Goal: Transaction & Acquisition: Book appointment/travel/reservation

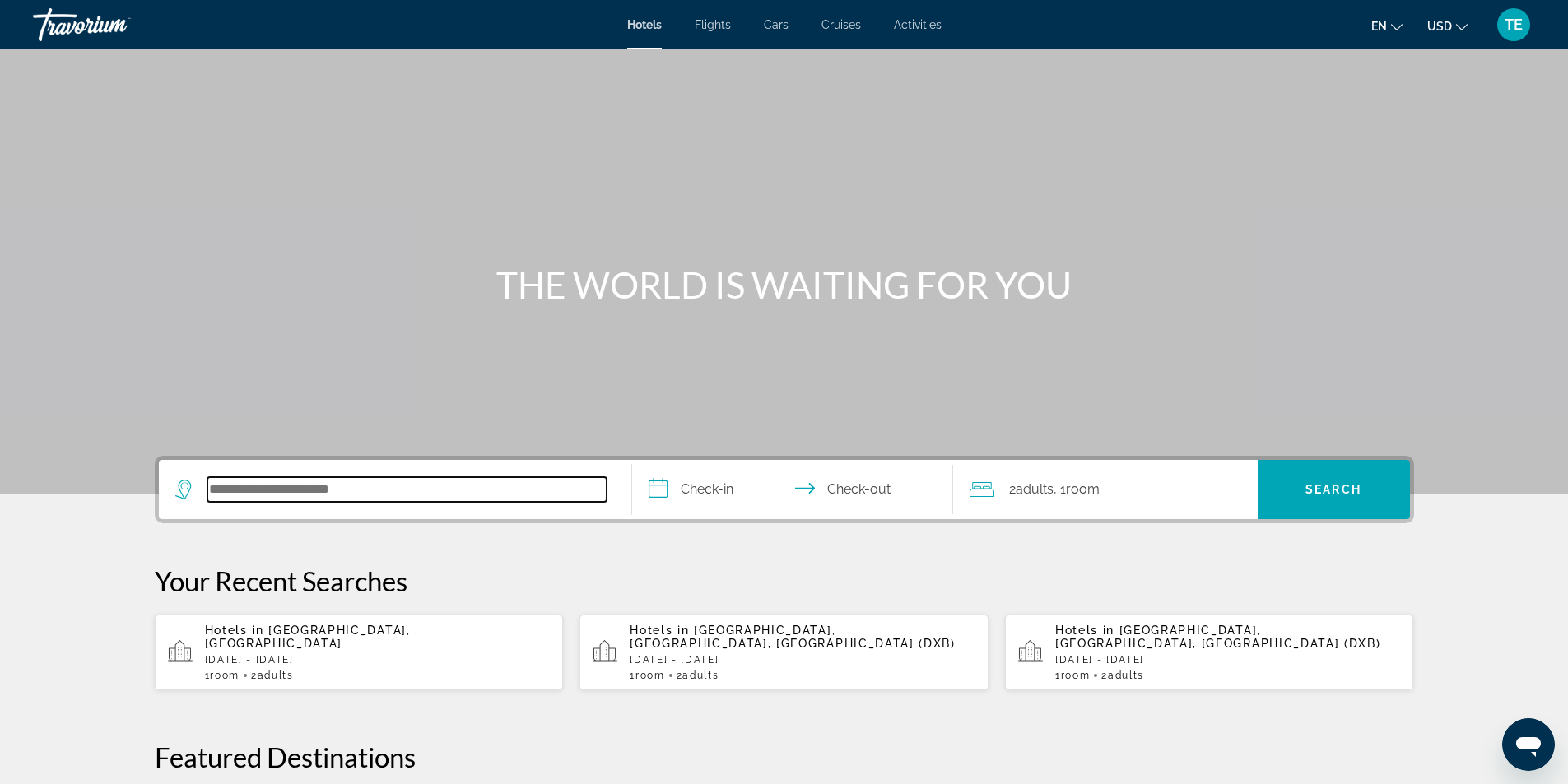
click at [258, 488] on input "Search hotel destination" at bounding box center [407, 489] width 399 height 25
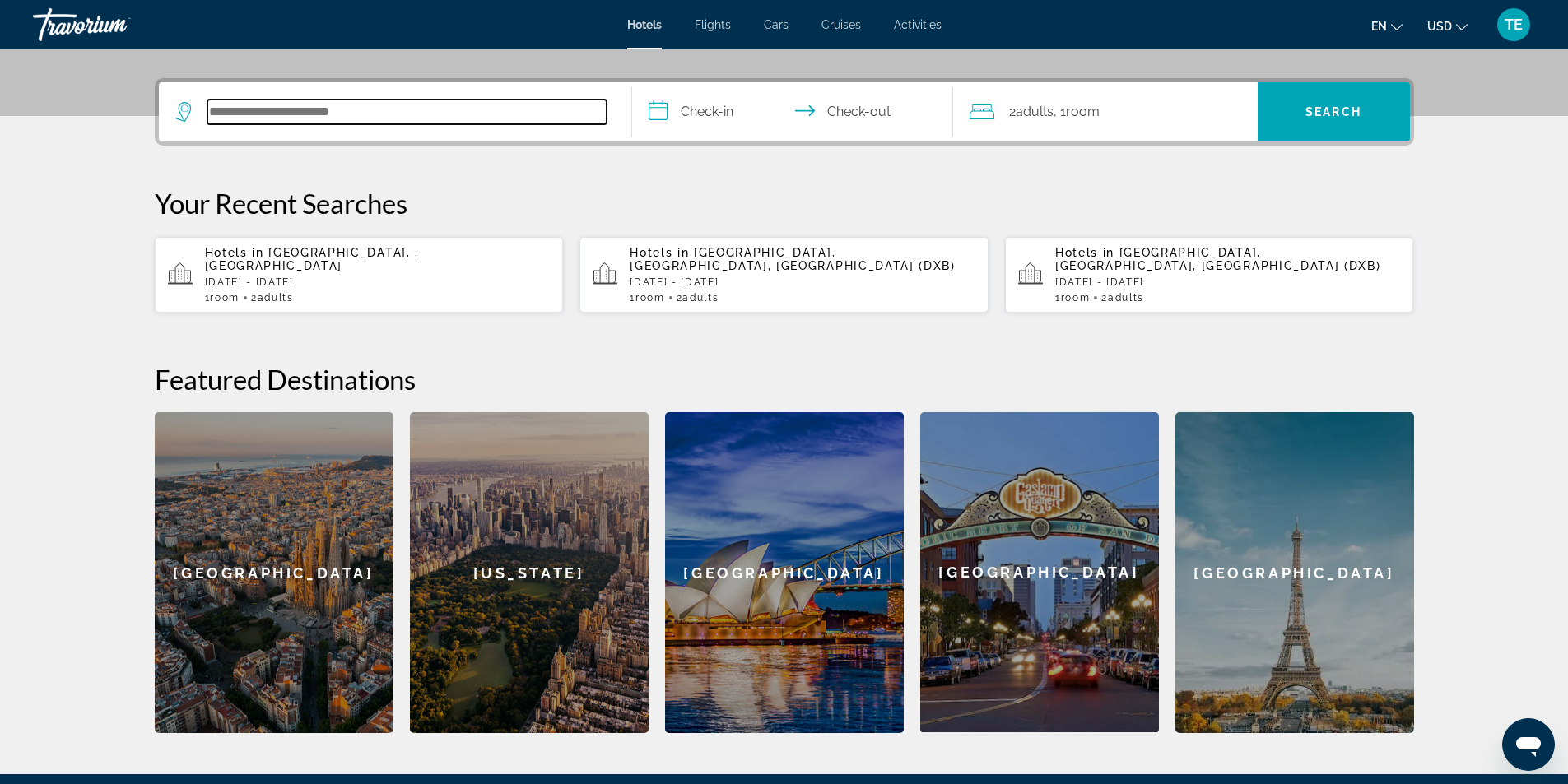
scroll to position [402, 0]
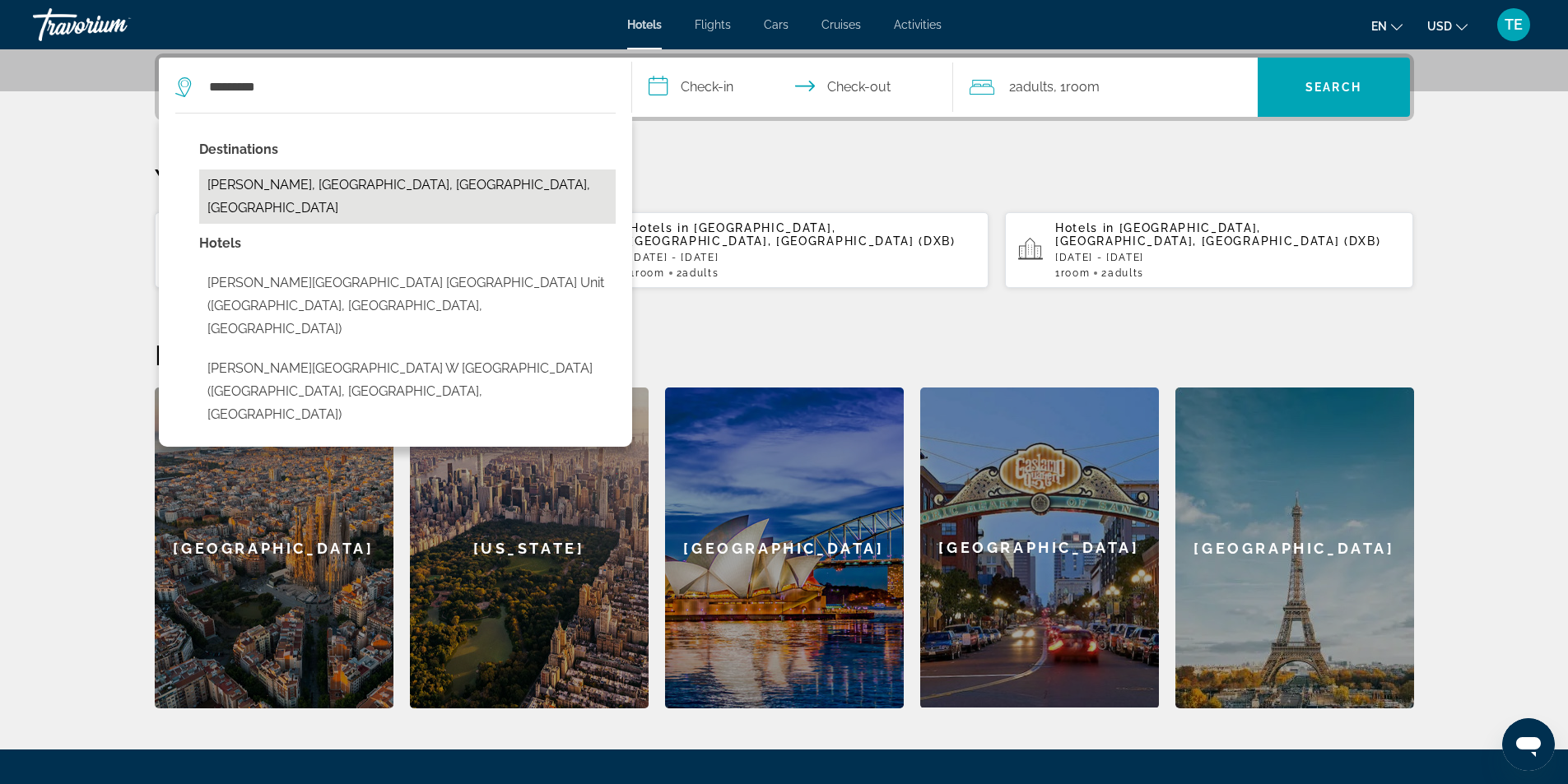
click at [252, 183] on button "[PERSON_NAME], [GEOGRAPHIC_DATA], [GEOGRAPHIC_DATA], [GEOGRAPHIC_DATA]" at bounding box center [407, 197] width 417 height 54
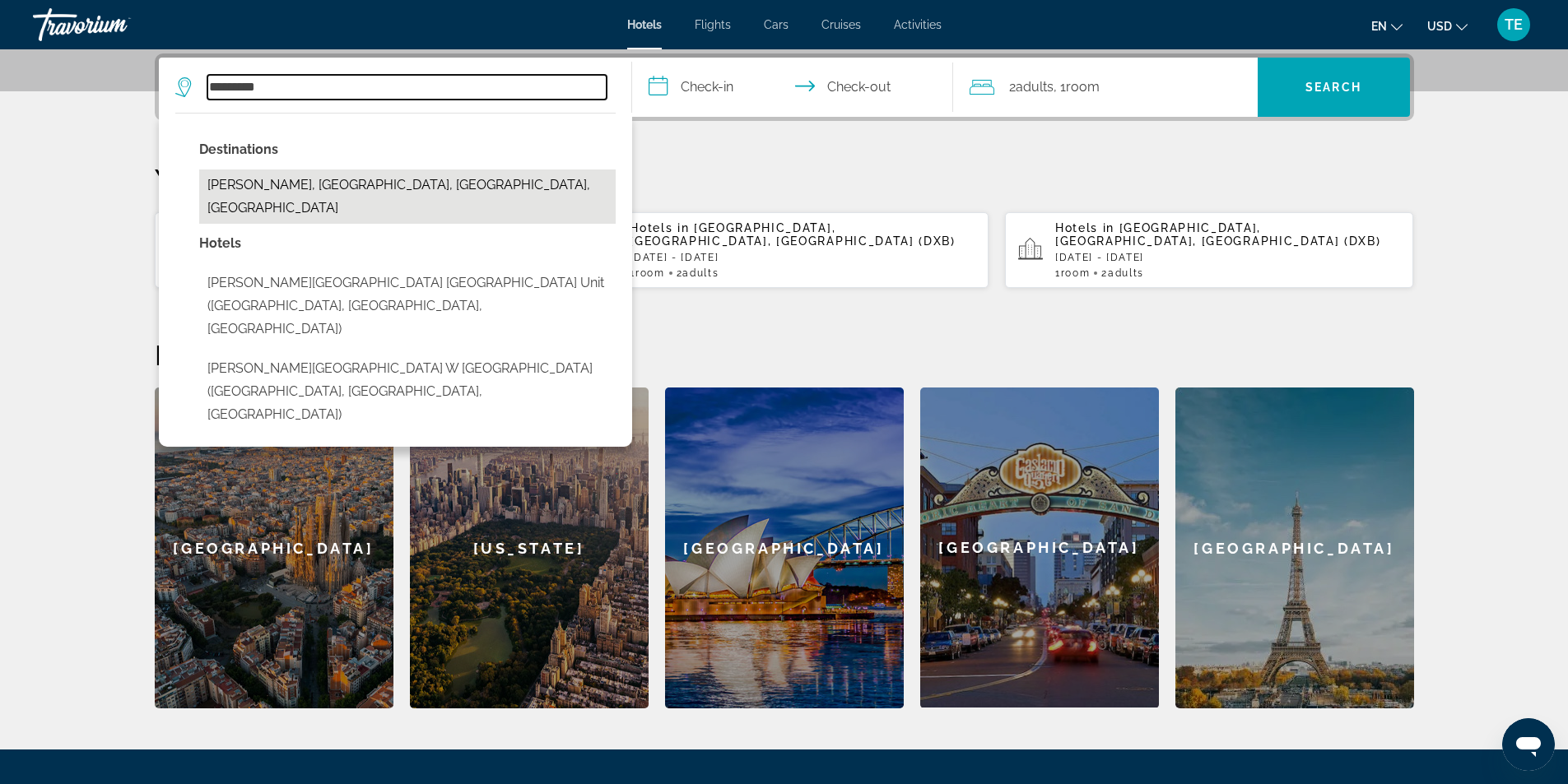
type input "**********"
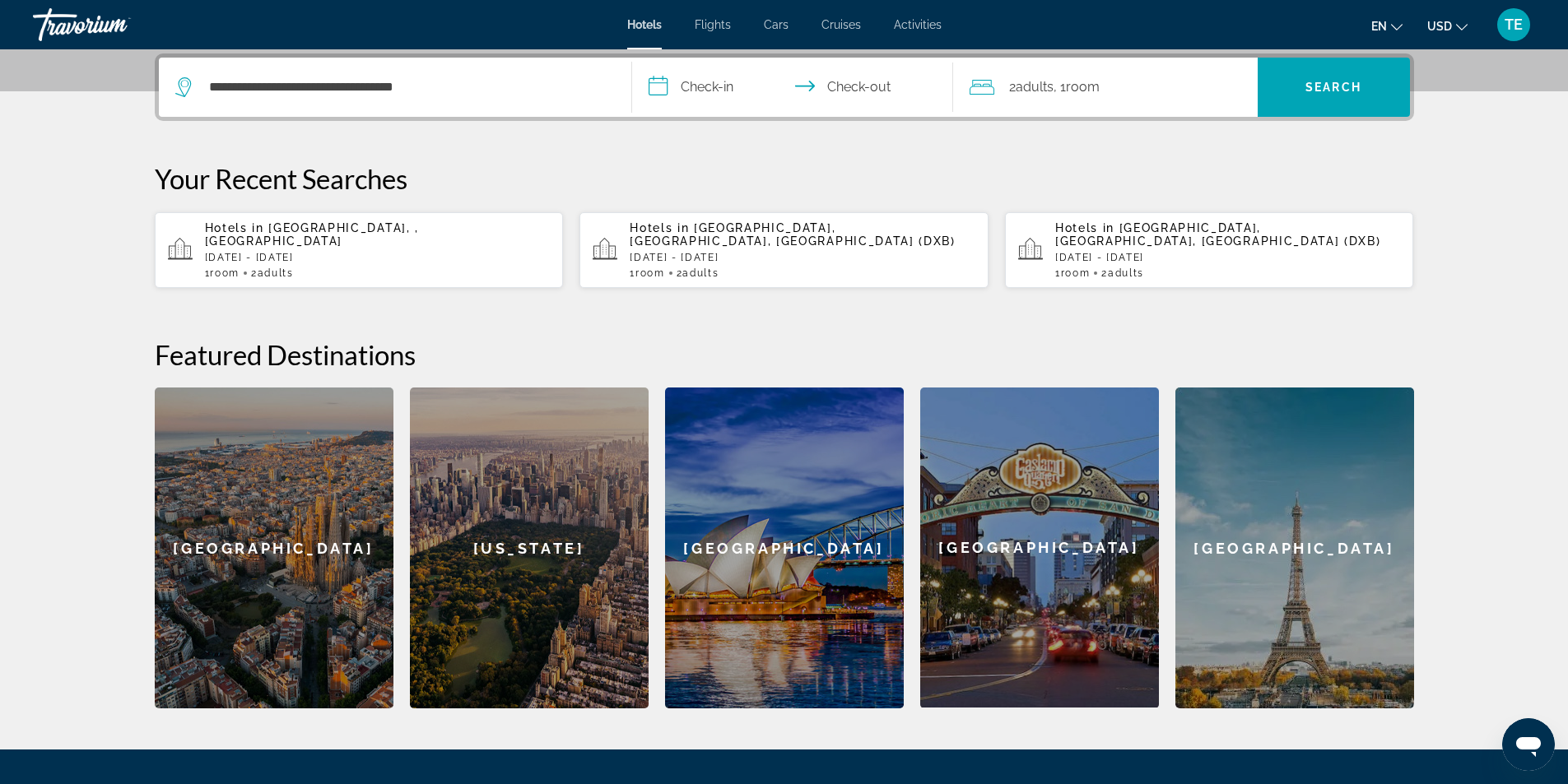
click at [717, 81] on input "**********" at bounding box center [796, 90] width 328 height 64
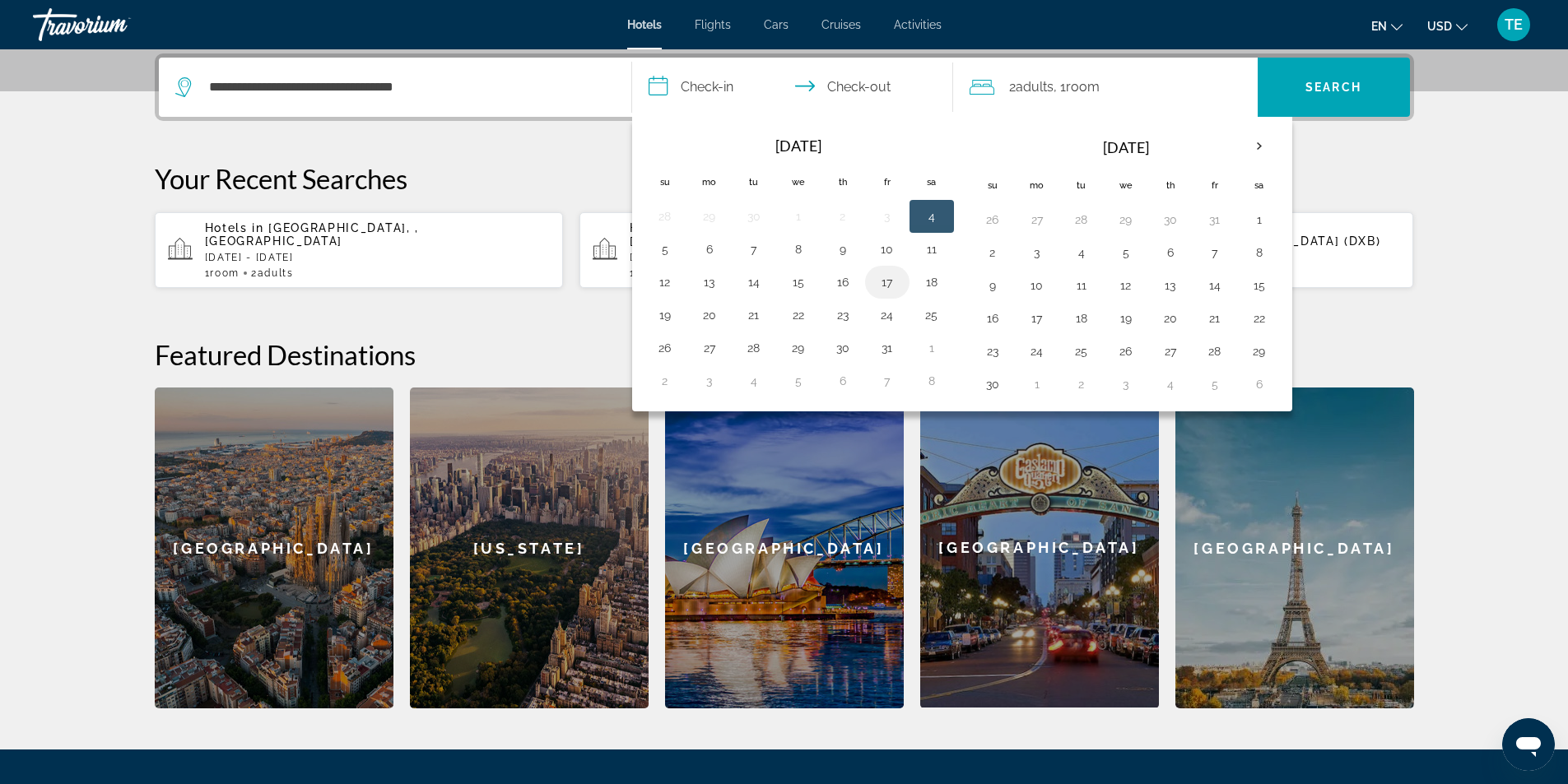
click at [889, 283] on button "17" at bounding box center [887, 282] width 26 height 23
click at [660, 319] on button "19" at bounding box center [665, 315] width 26 height 23
type input "**********"
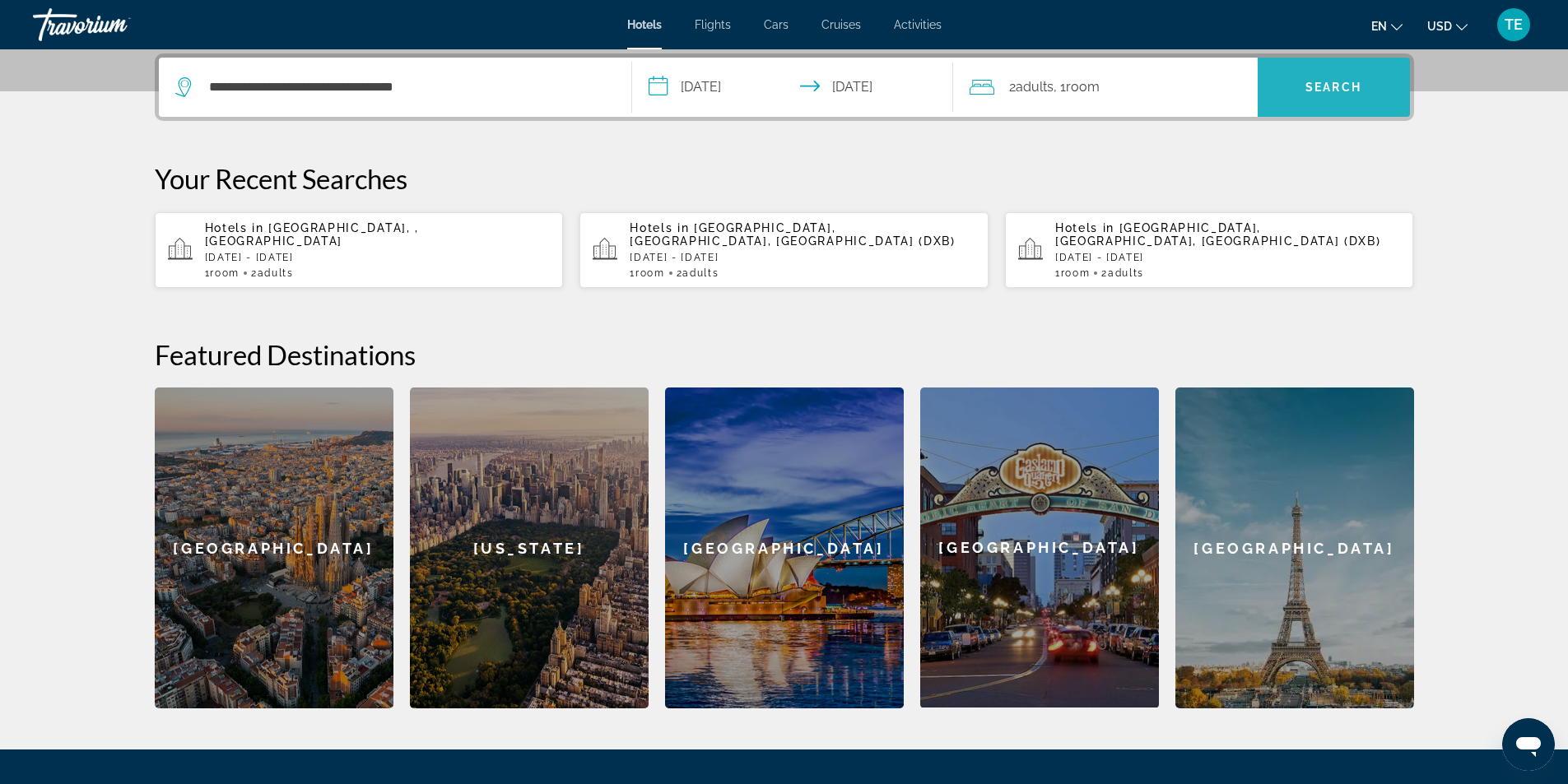
click at [1325, 83] on span "Search" at bounding box center [1334, 87] width 56 height 14
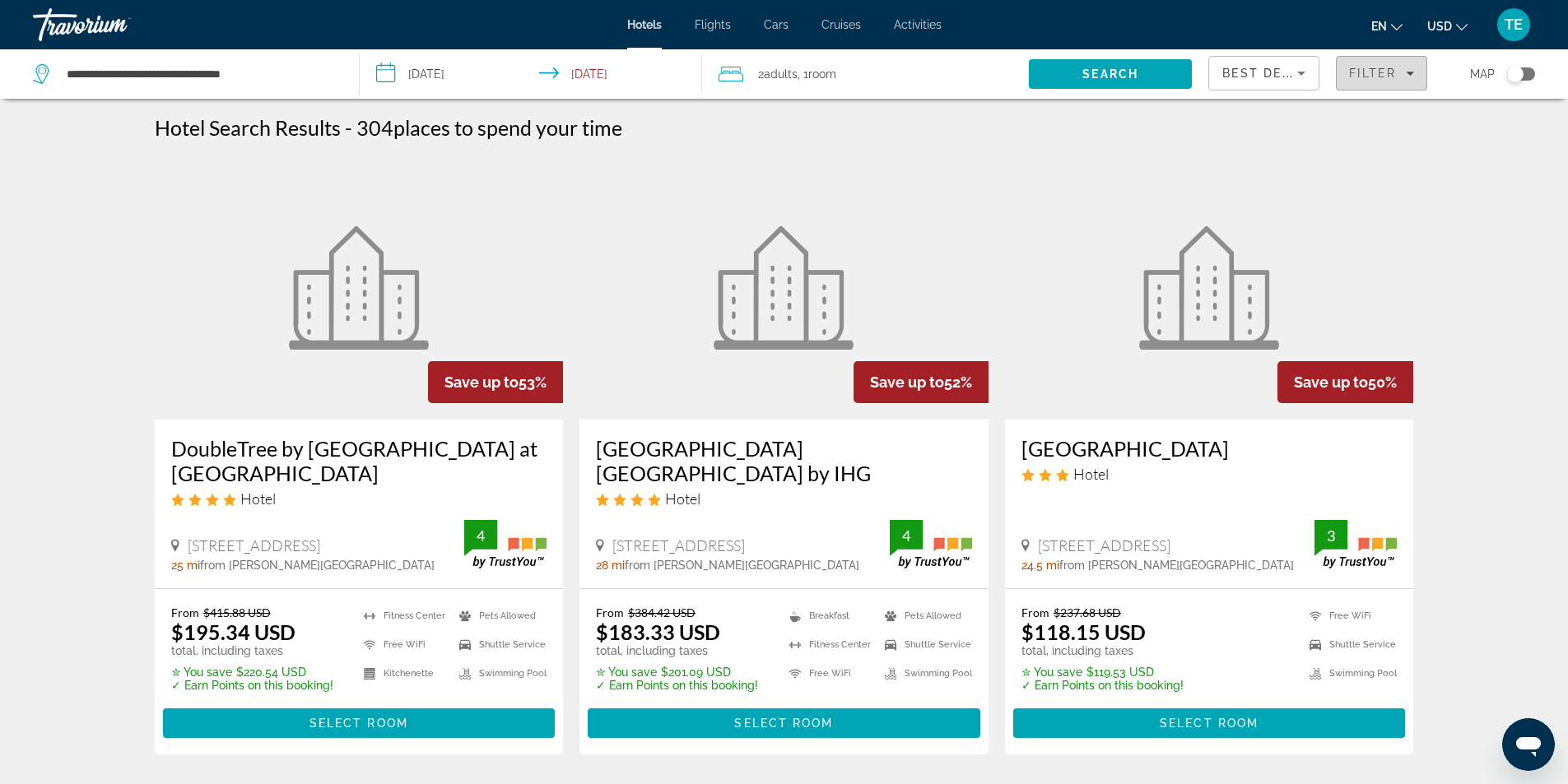
click at [1409, 76] on icon "Filters" at bounding box center [1410, 73] width 8 height 8
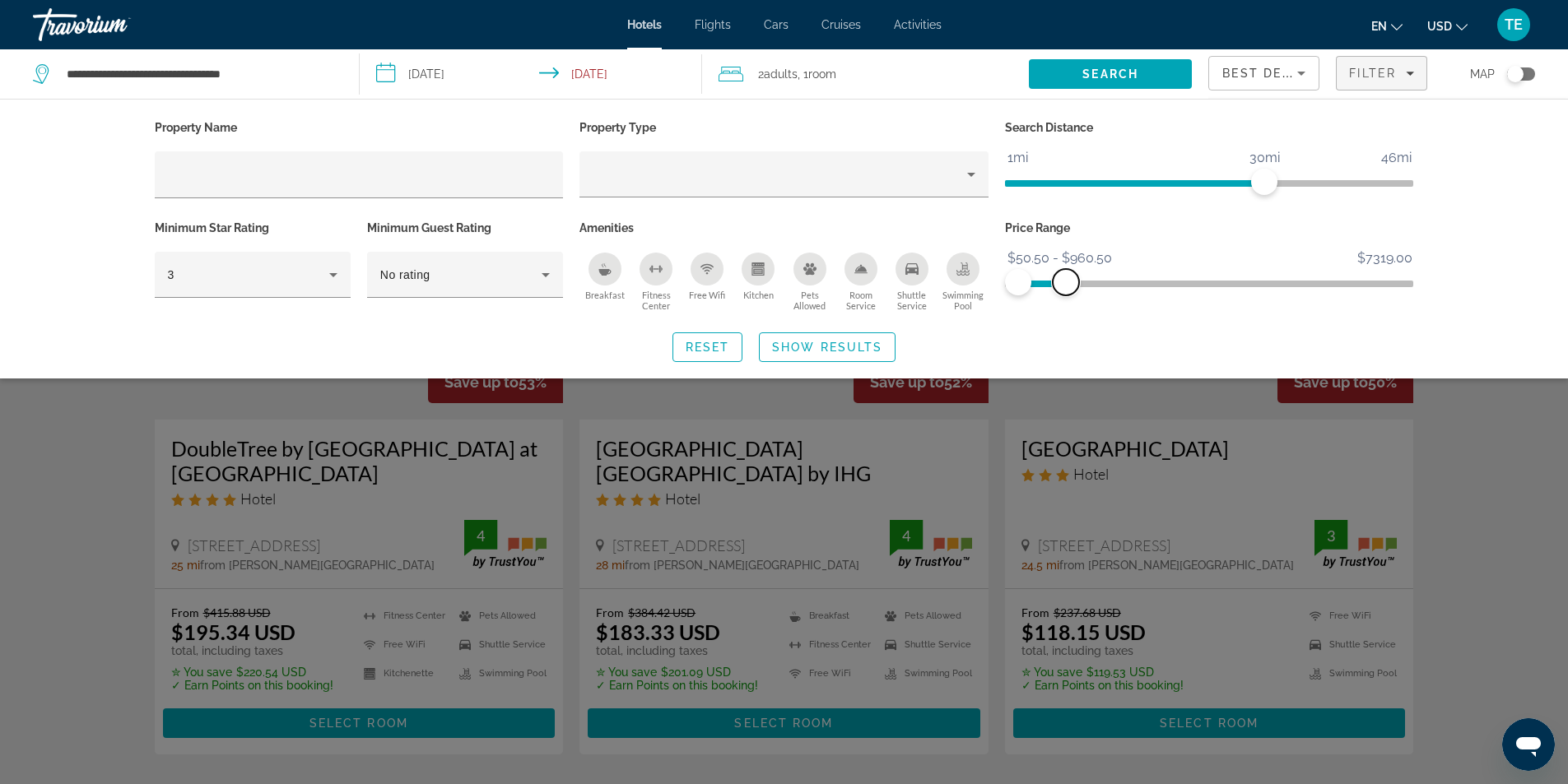
drag, startPoint x: 1397, startPoint y: 277, endPoint x: 1065, endPoint y: 291, distance: 332.3
click at [1065, 291] on span "ngx-slider-max" at bounding box center [1065, 282] width 26 height 26
click at [333, 280] on icon "Hotel Filters" at bounding box center [333, 274] width 20 height 20
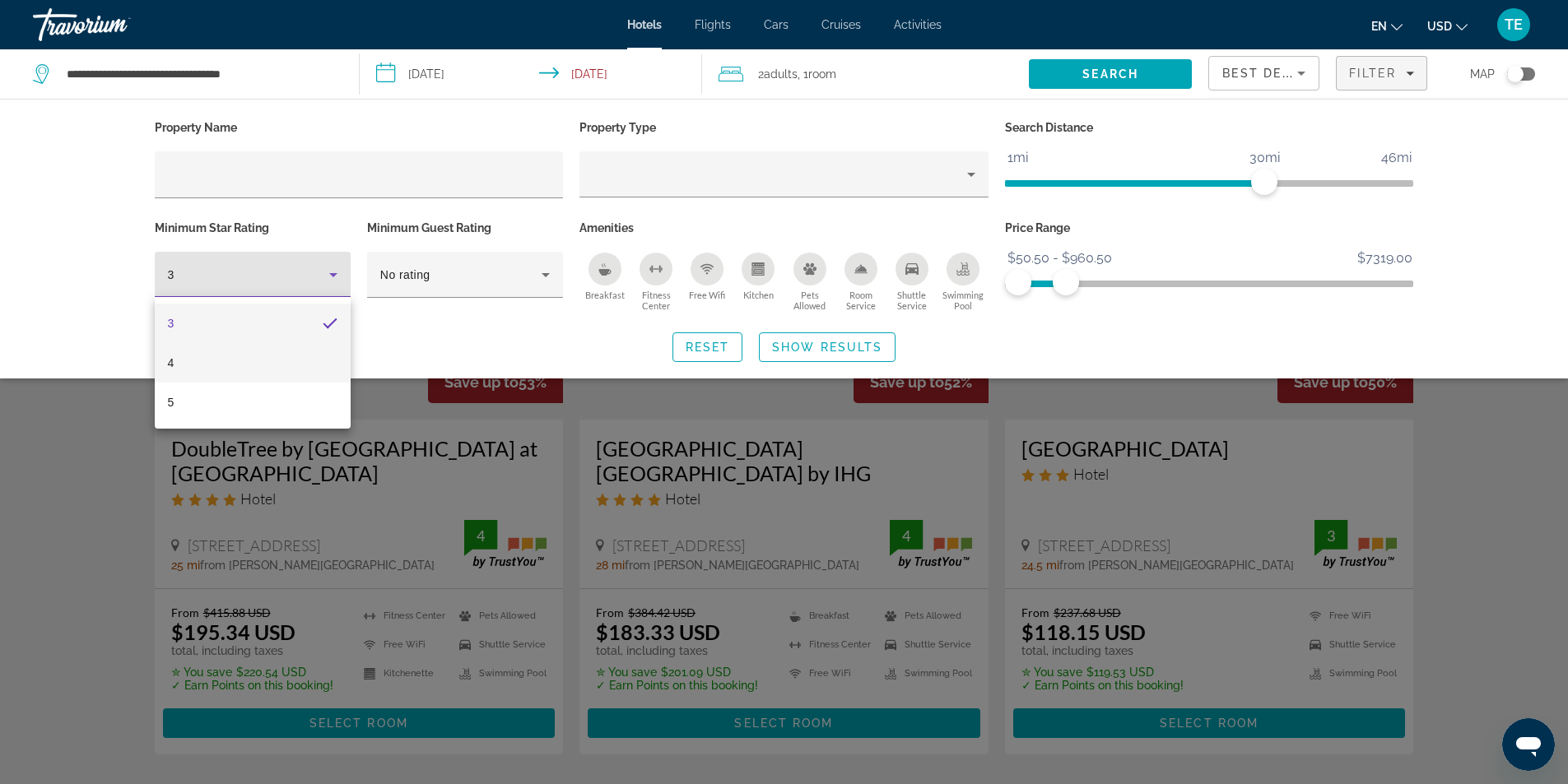
click at [194, 362] on mat-option "4" at bounding box center [252, 362] width 196 height 40
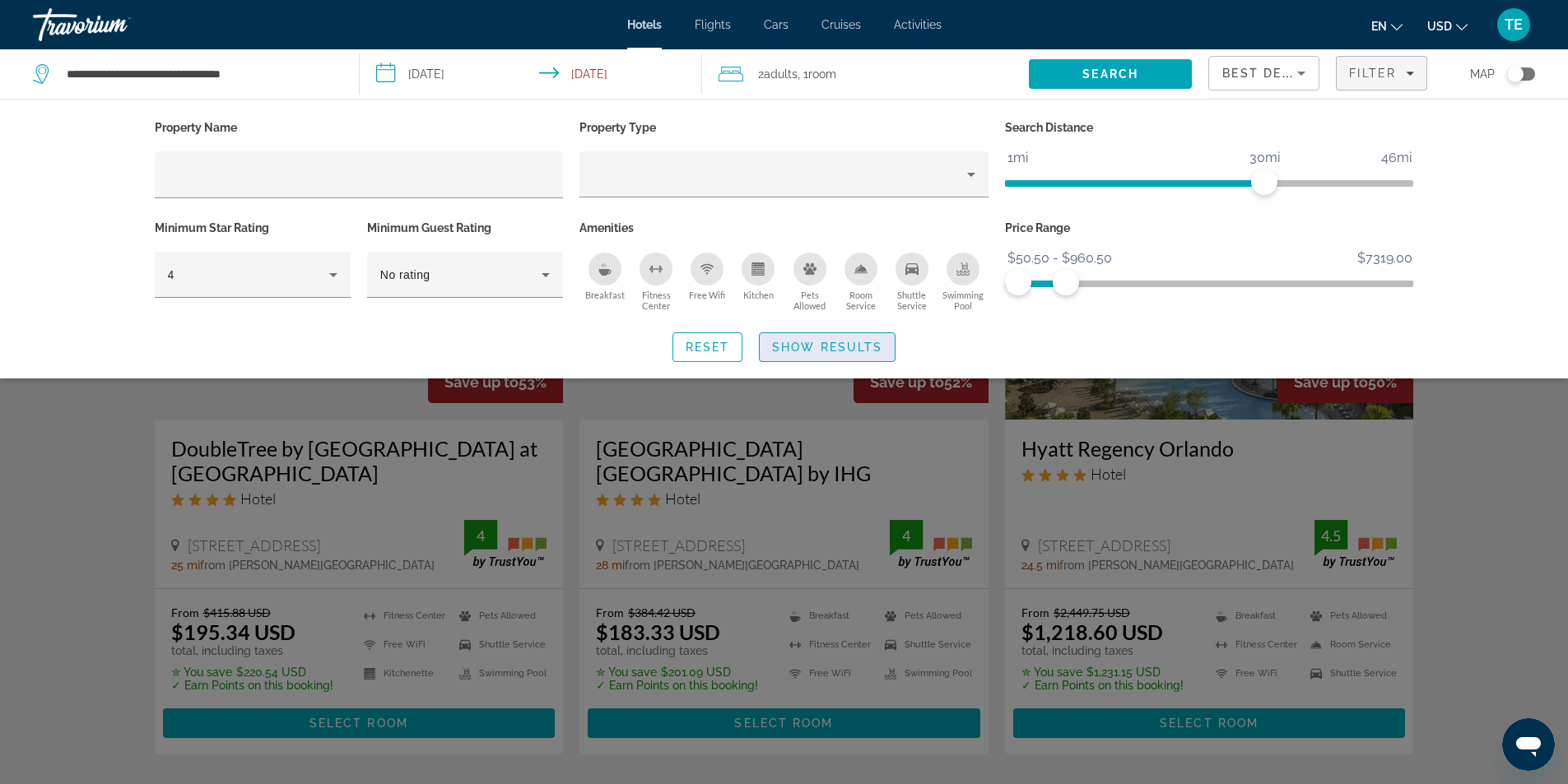
click at [812, 350] on span "Show Results" at bounding box center [827, 347] width 110 height 14
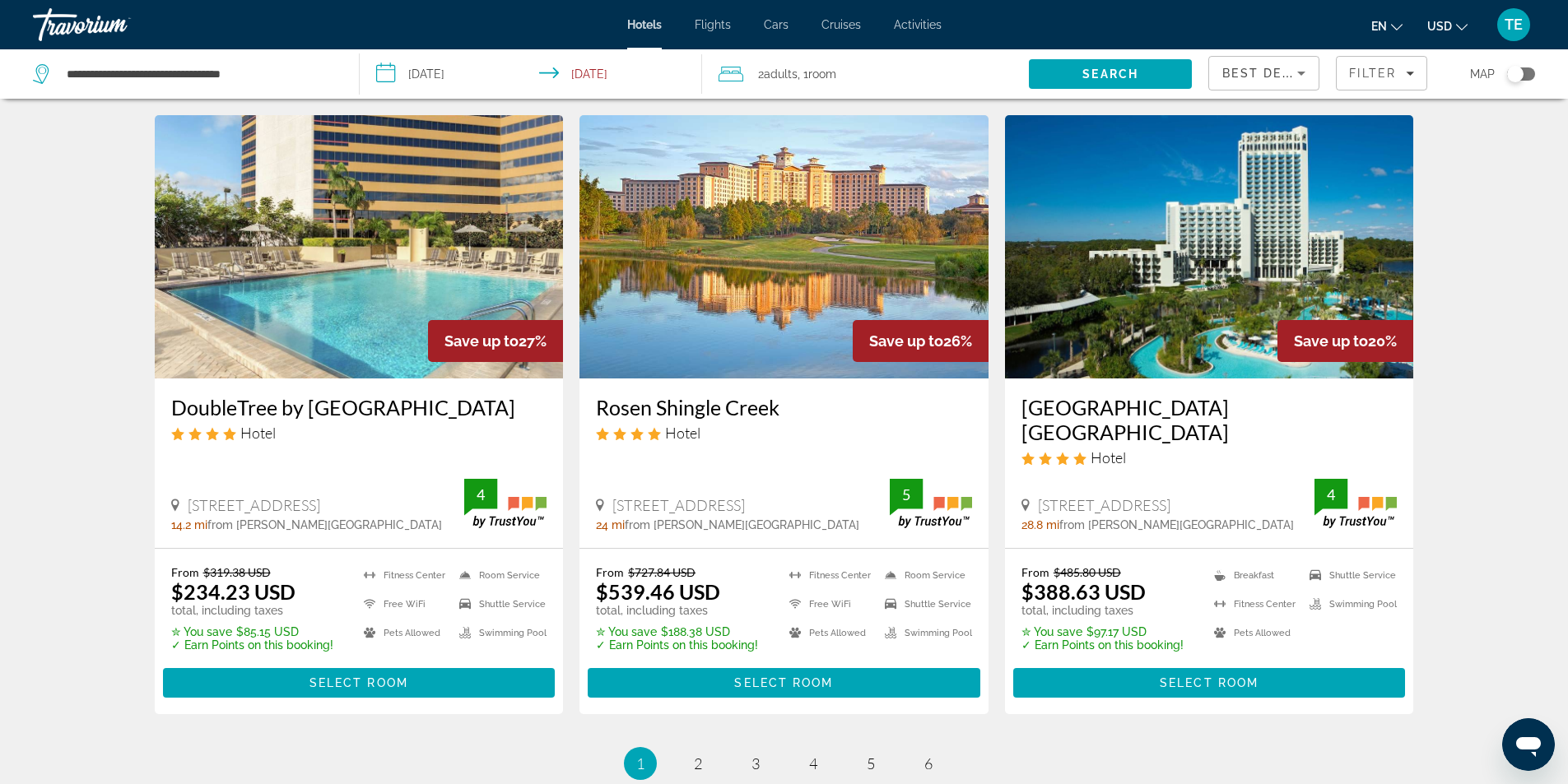
scroll to position [2057, 0]
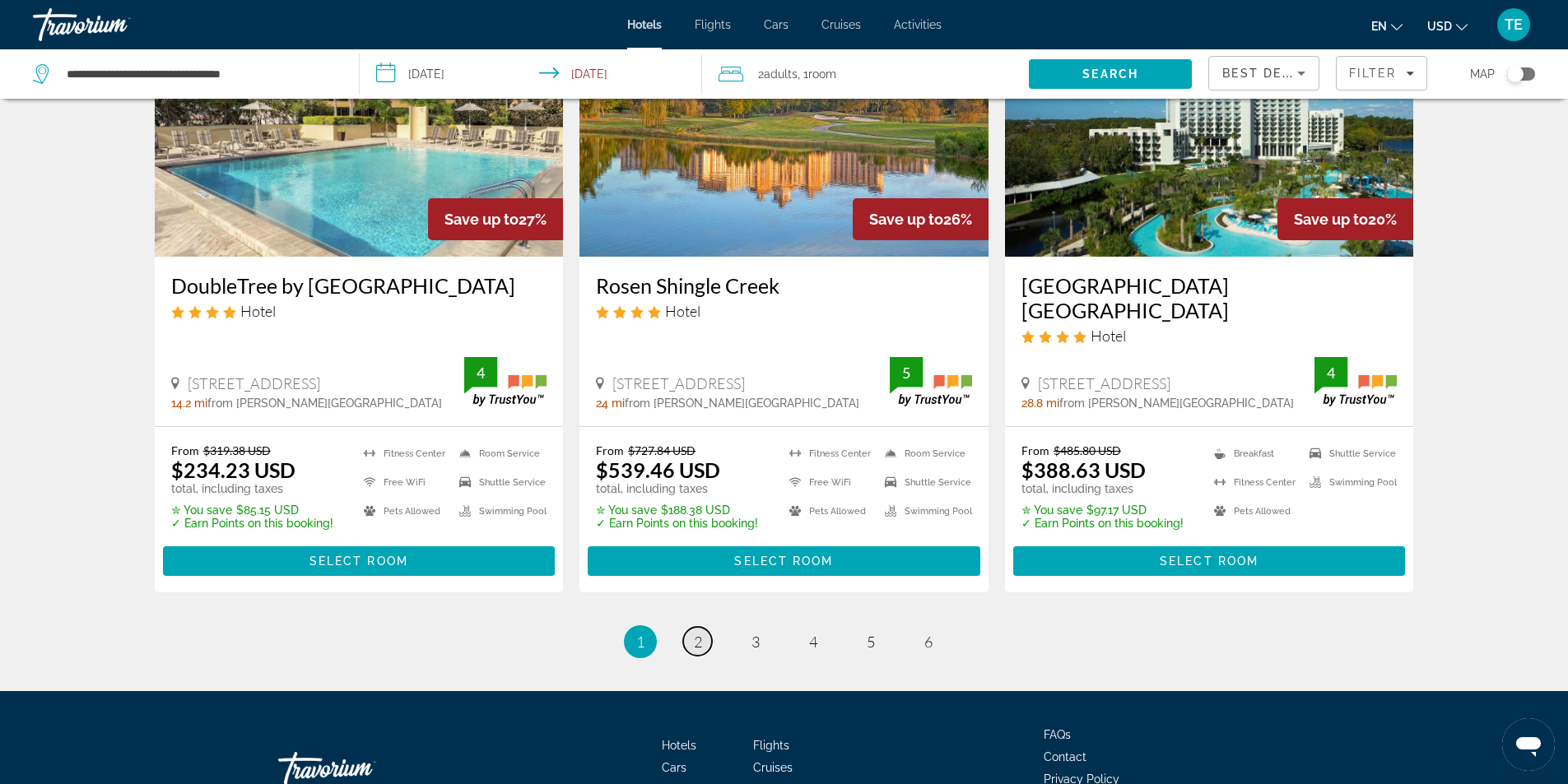
click at [698, 642] on span "2" at bounding box center [698, 641] width 8 height 18
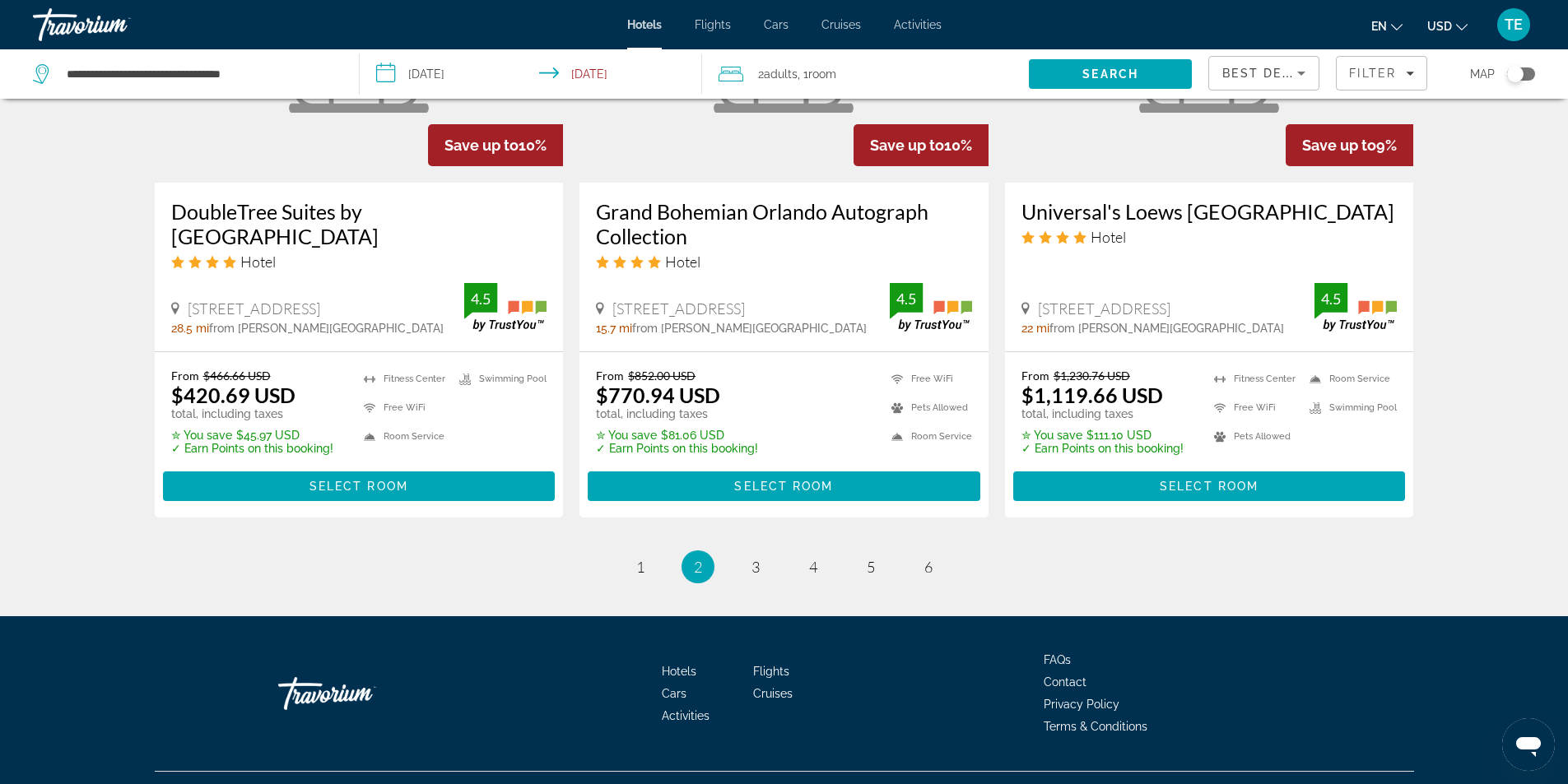
scroll to position [2142, 0]
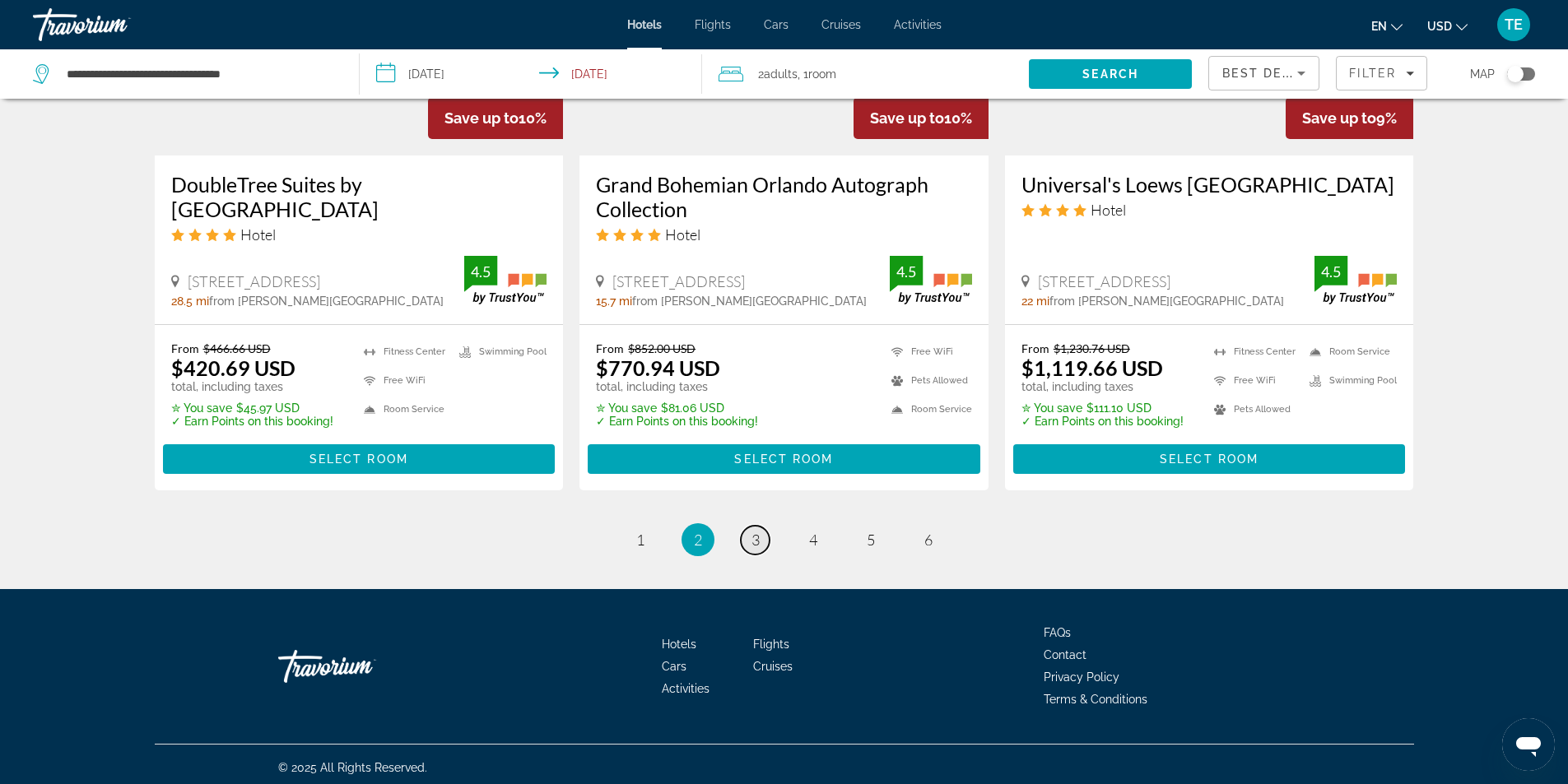
click at [751, 534] on span "3" at bounding box center [756, 539] width 8 height 18
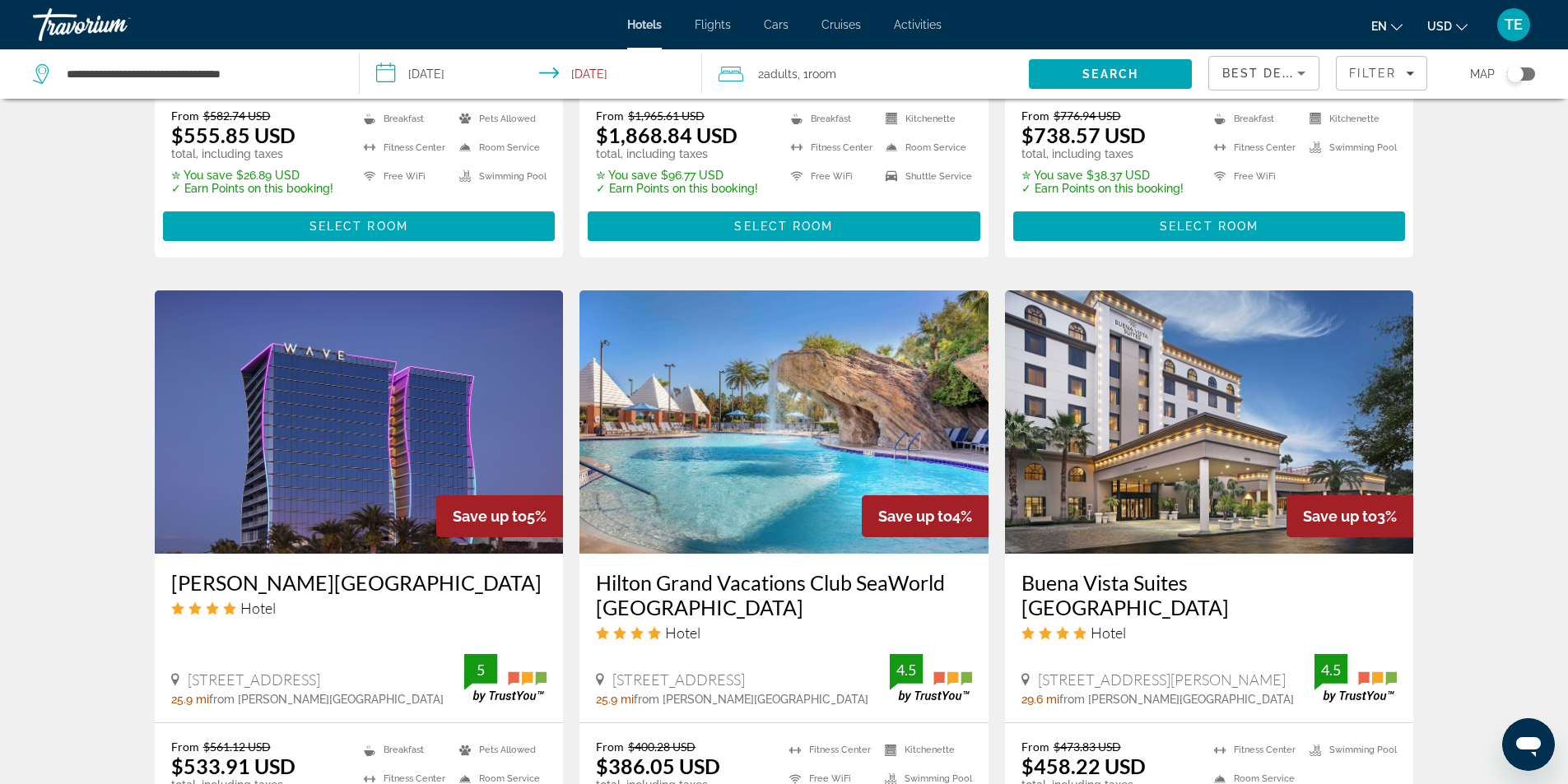
scroll to position [1974, 0]
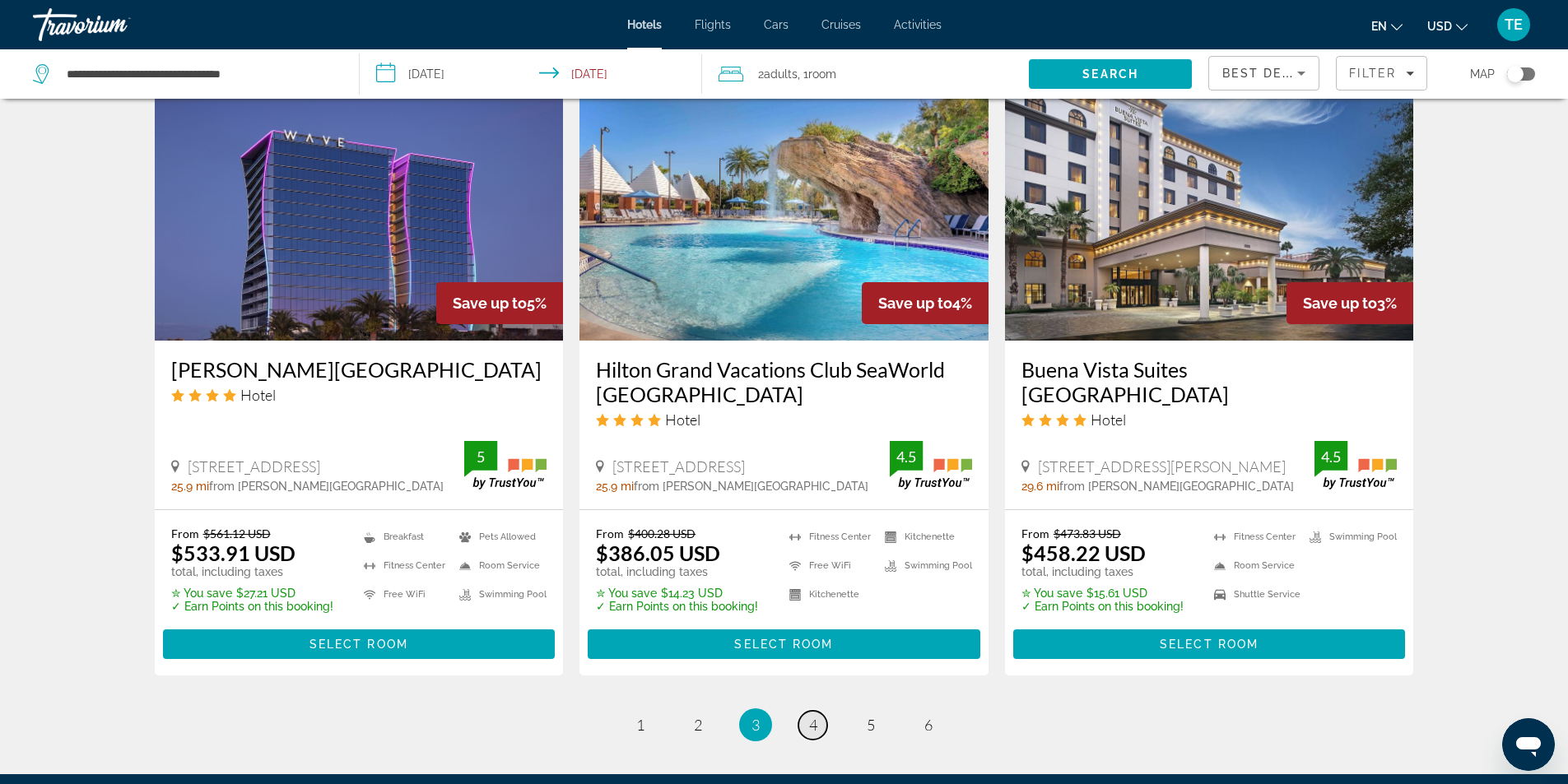
click at [806, 725] on link "page 4" at bounding box center [812, 725] width 29 height 29
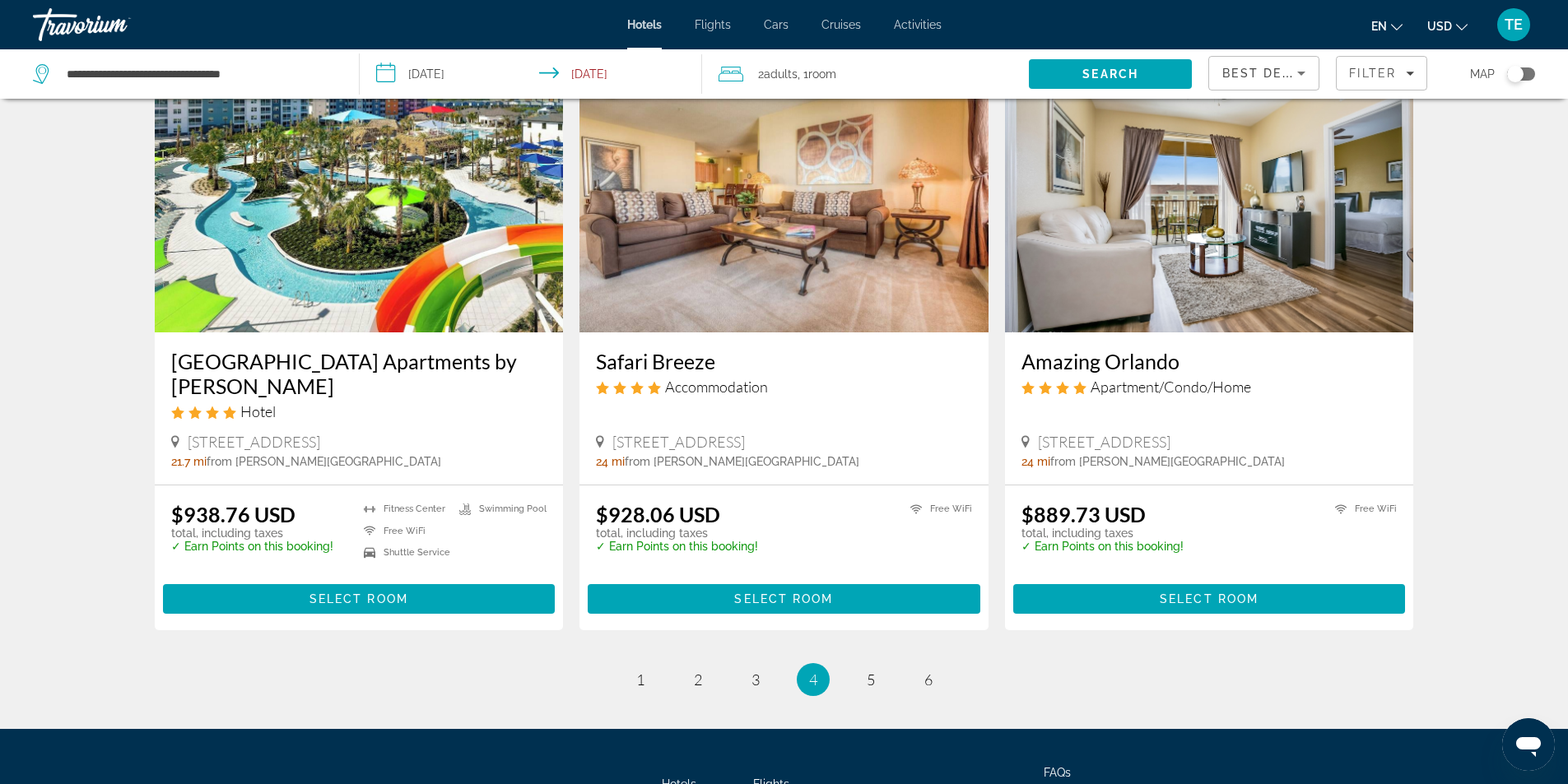
scroll to position [2086, 0]
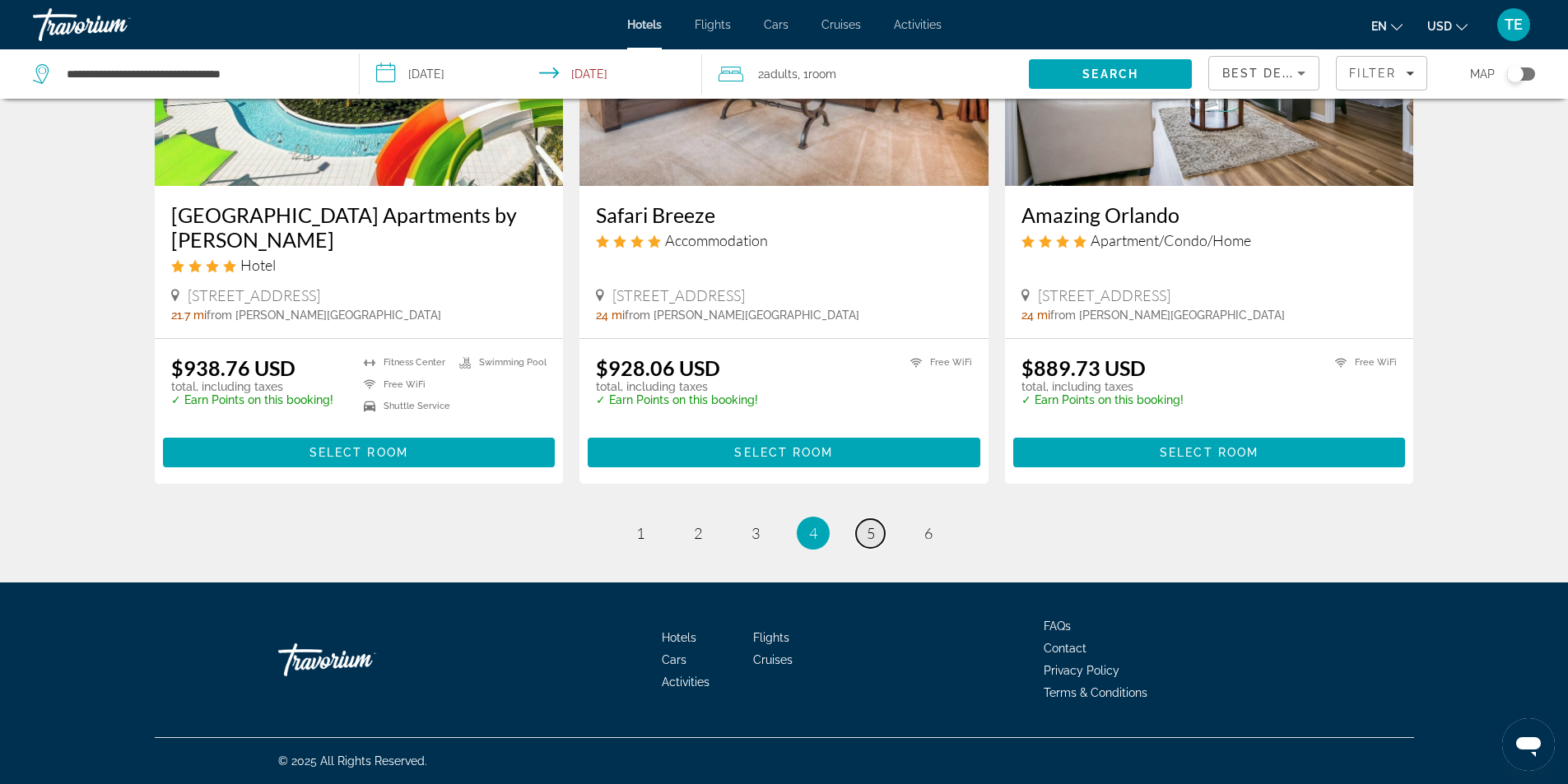
click at [871, 532] on span "5" at bounding box center [871, 533] width 8 height 18
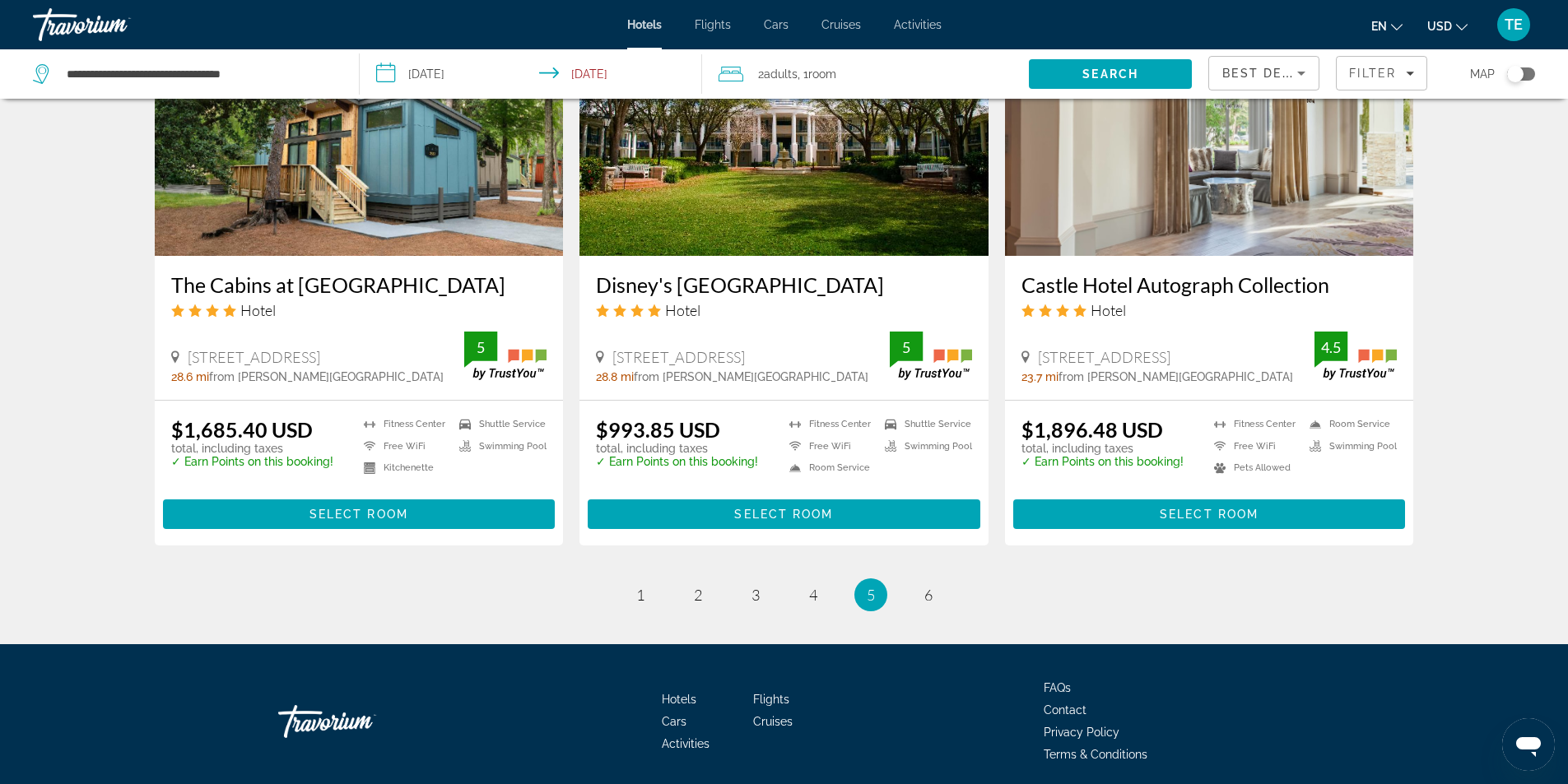
scroll to position [2018, 0]
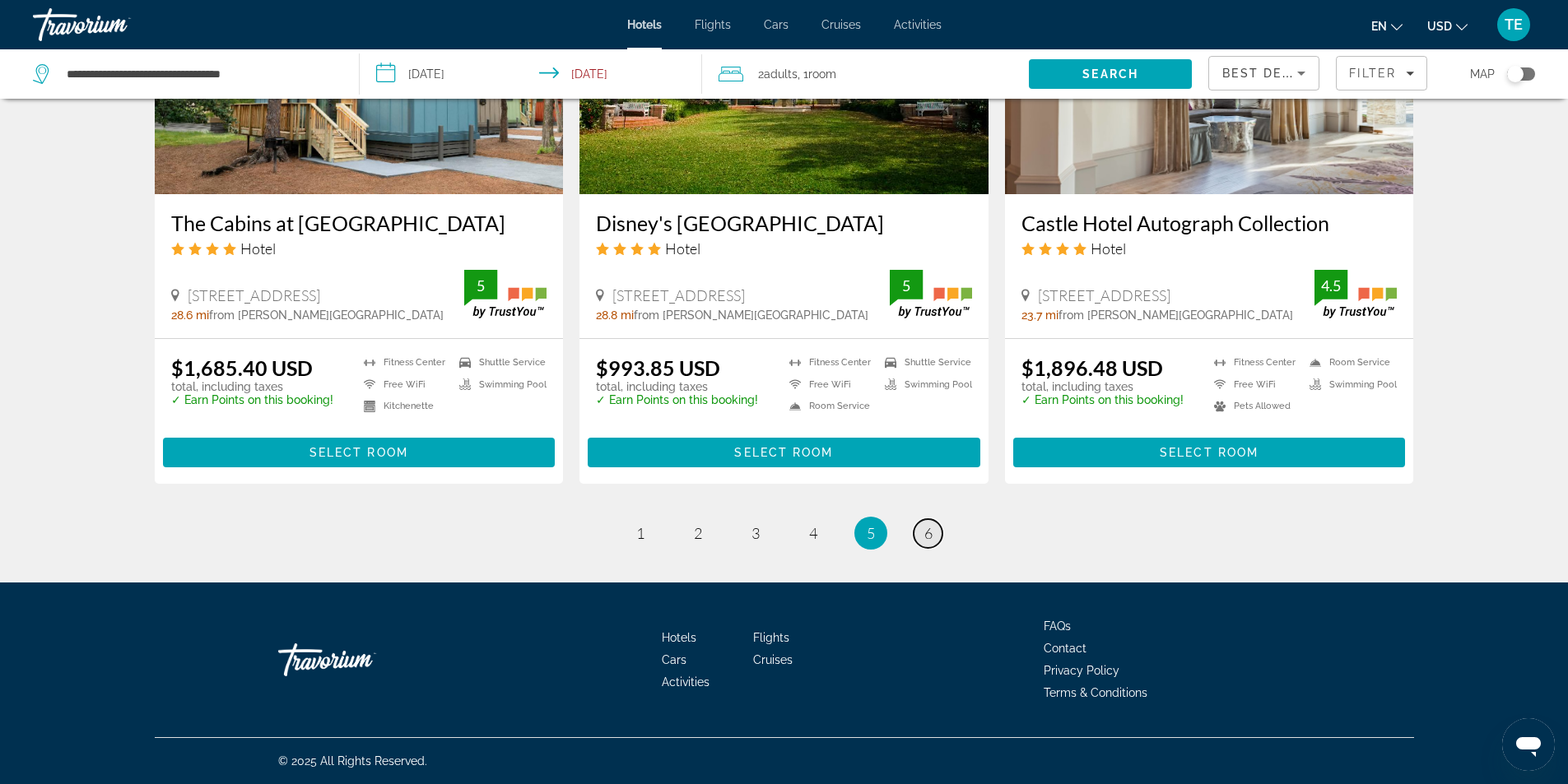
click at [930, 533] on span "6" at bounding box center [929, 533] width 8 height 18
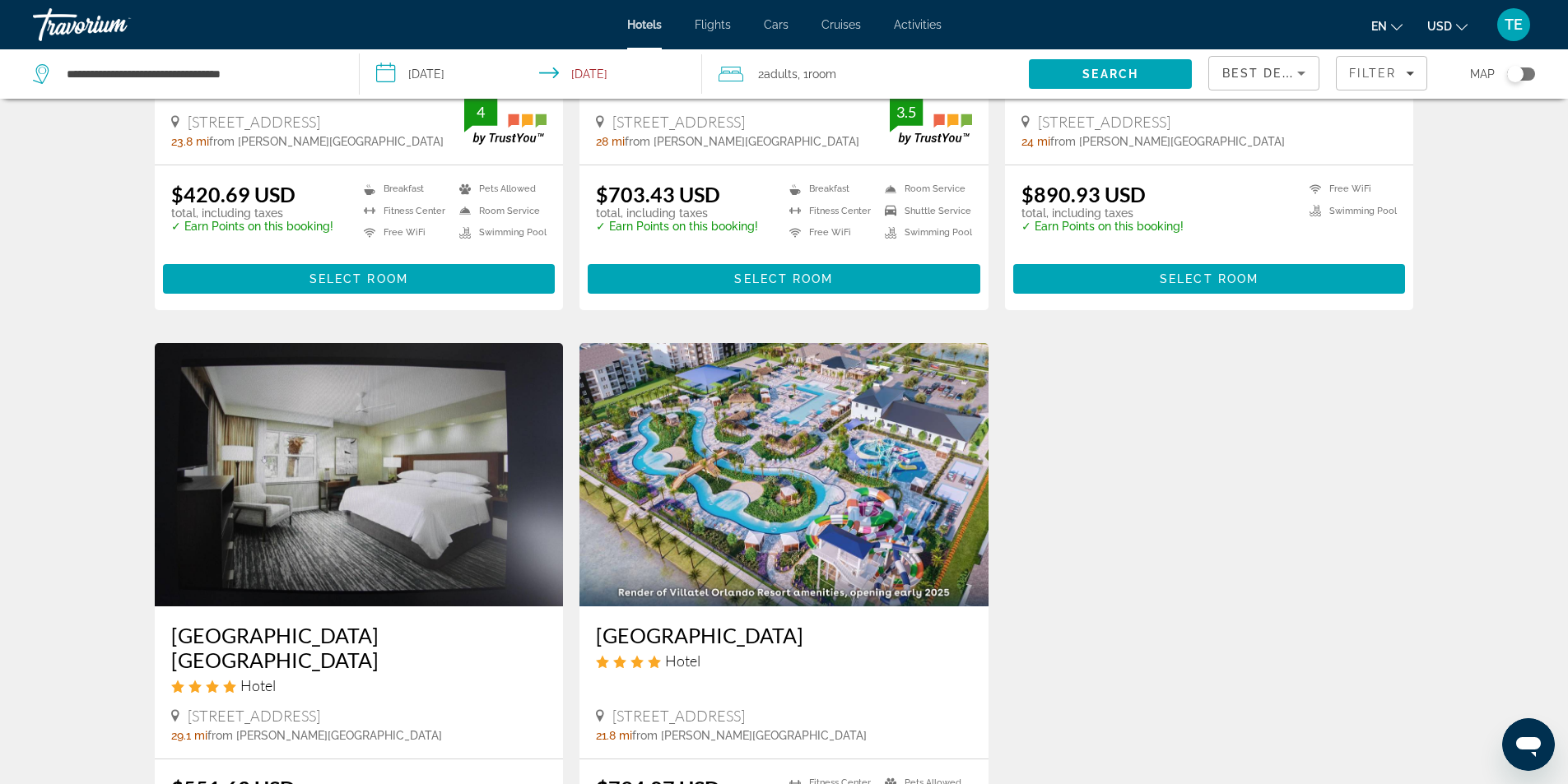
scroll to position [2057, 0]
